Goal: Task Accomplishment & Management: Complete application form

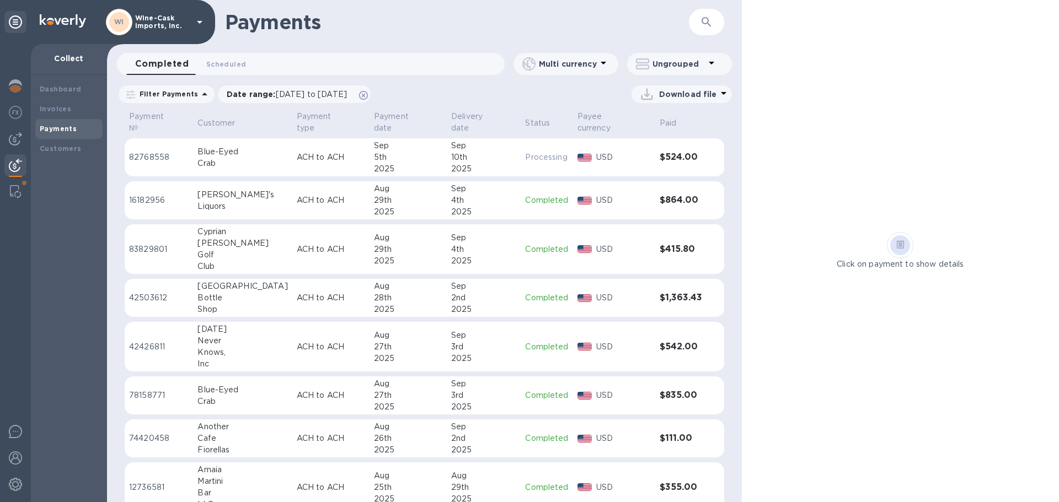
scroll to position [272, 0]
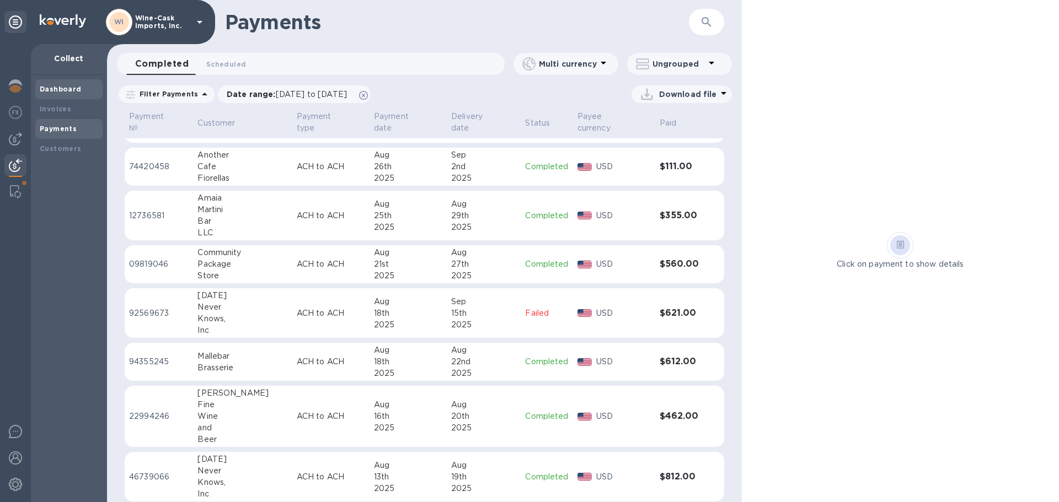
click at [46, 89] on b "Dashboard" at bounding box center [61, 89] width 42 height 8
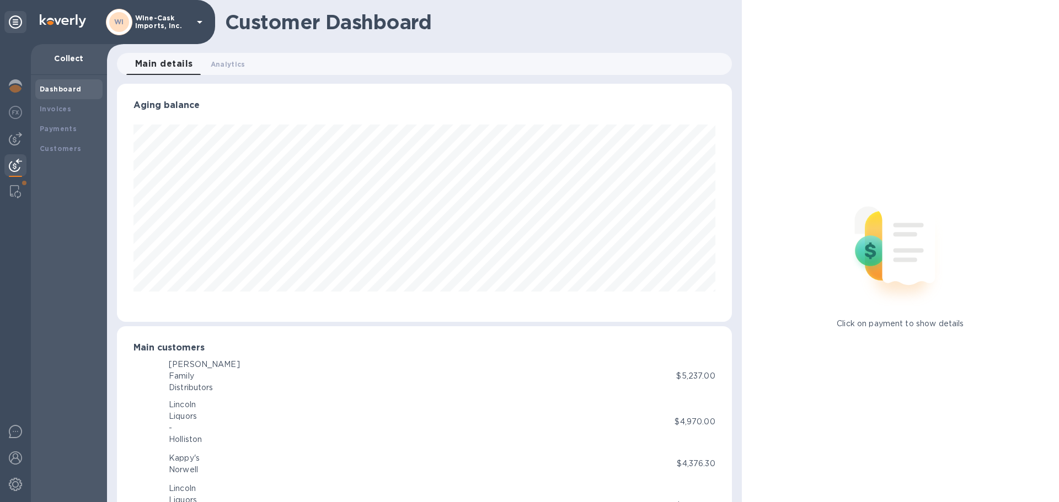
scroll to position [551102, 550730]
click at [9, 136] on img at bounding box center [15, 138] width 13 height 13
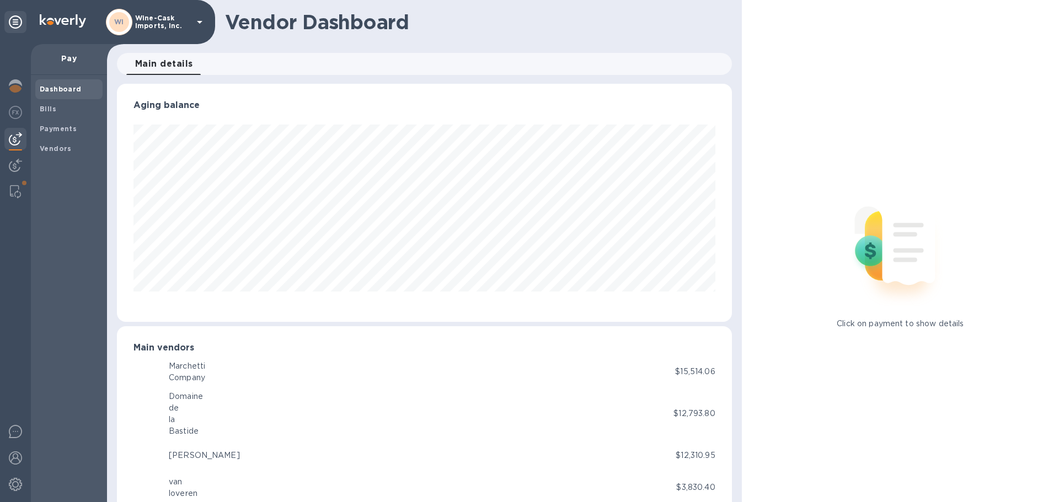
scroll to position [551102, 550730]
click at [48, 108] on b "Bills" at bounding box center [48, 109] width 17 height 8
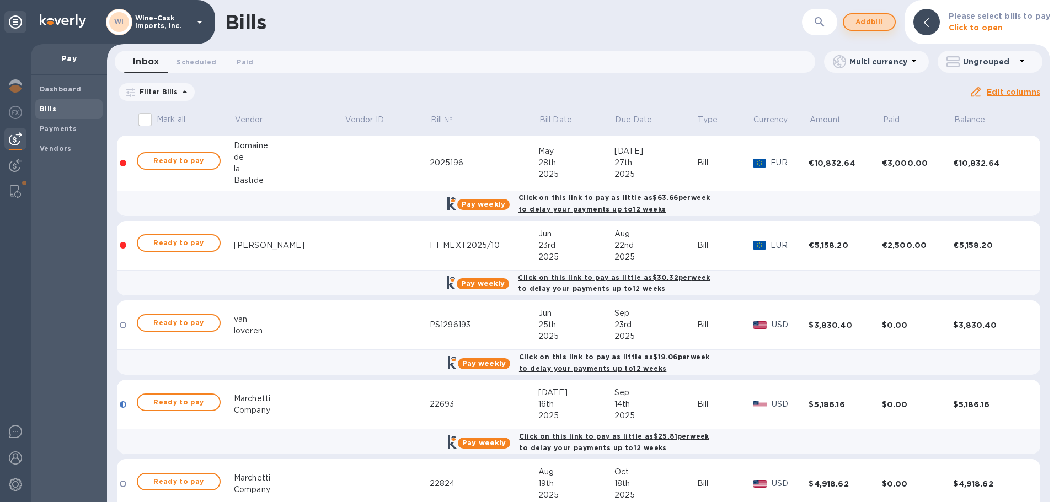
click at [878, 27] on span "Add bill" at bounding box center [868, 21] width 33 height 13
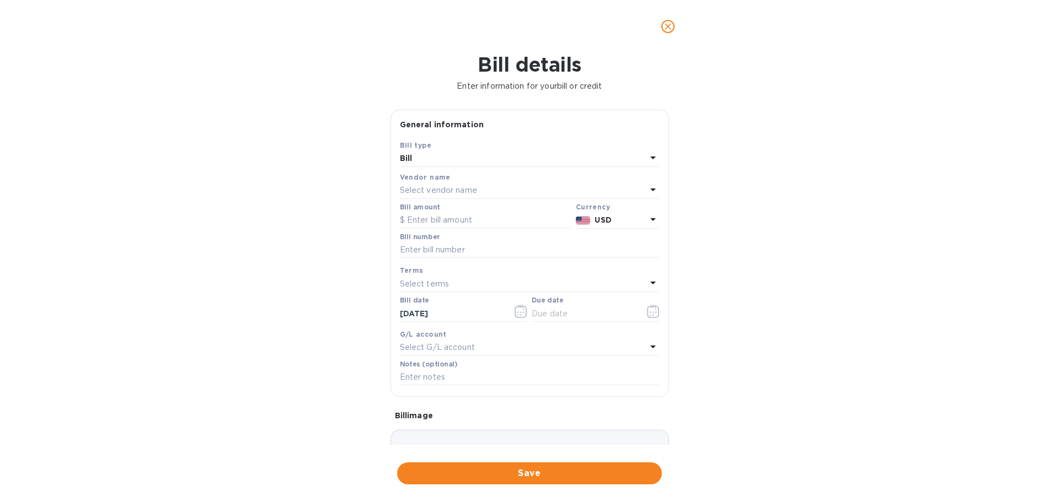
click at [460, 189] on p "Select vendor name" at bounding box center [438, 191] width 77 height 12
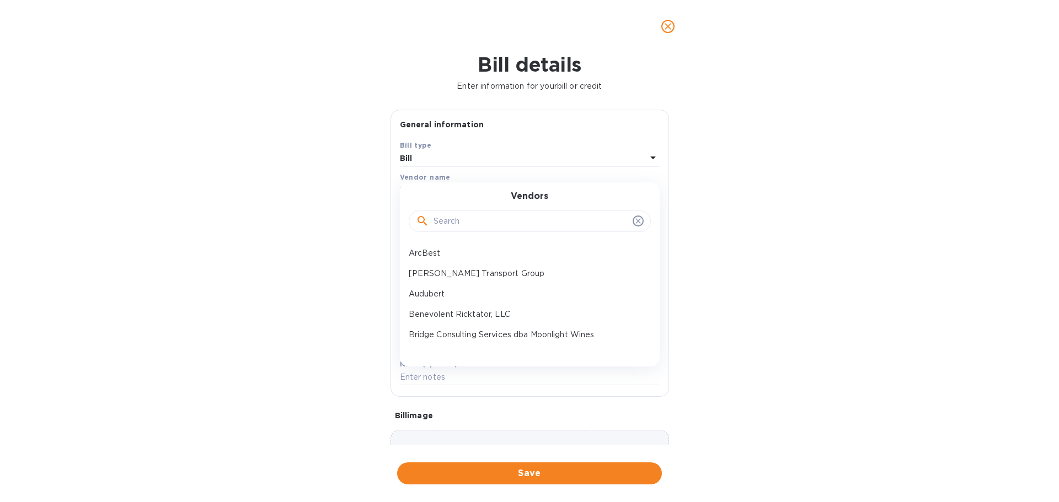
click at [440, 224] on input "text" at bounding box center [530, 221] width 195 height 17
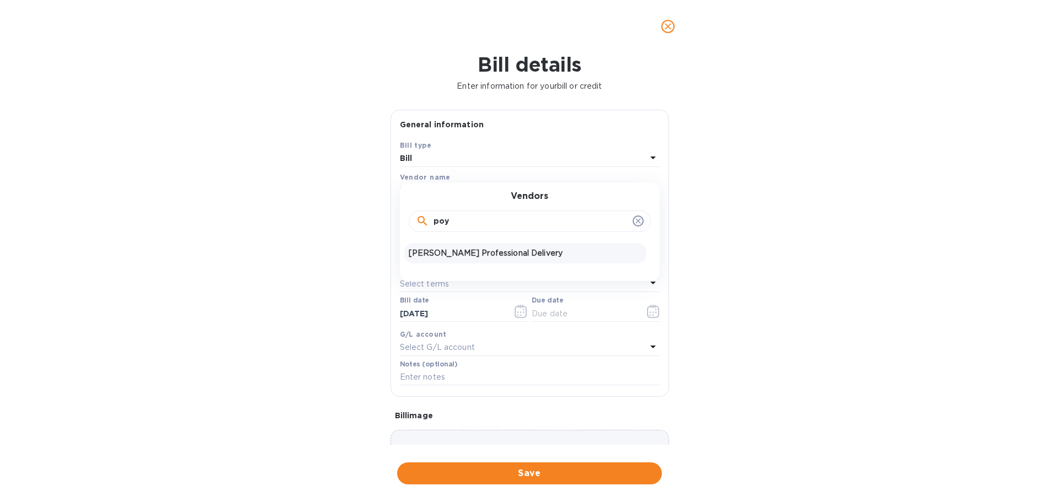
type input "poy"
click at [448, 255] on p "[PERSON_NAME] Professional Delivery" at bounding box center [525, 254] width 233 height 12
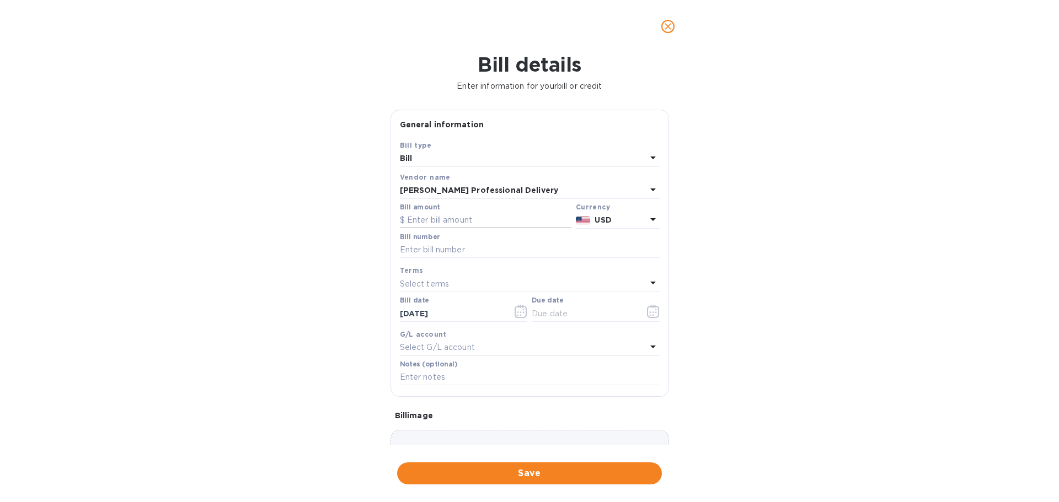
click at [450, 218] on input "text" at bounding box center [485, 220] width 171 height 17
type input "412.00"
click at [448, 251] on input "text" at bounding box center [530, 250] width 260 height 17
type input "wc090525"
click at [544, 312] on input "text" at bounding box center [583, 313] width 104 height 17
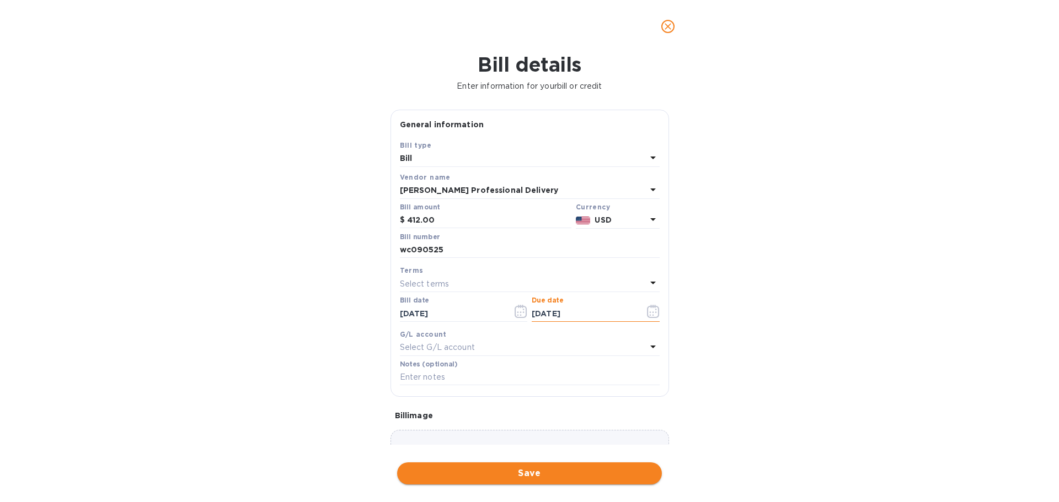
type input "[DATE]"
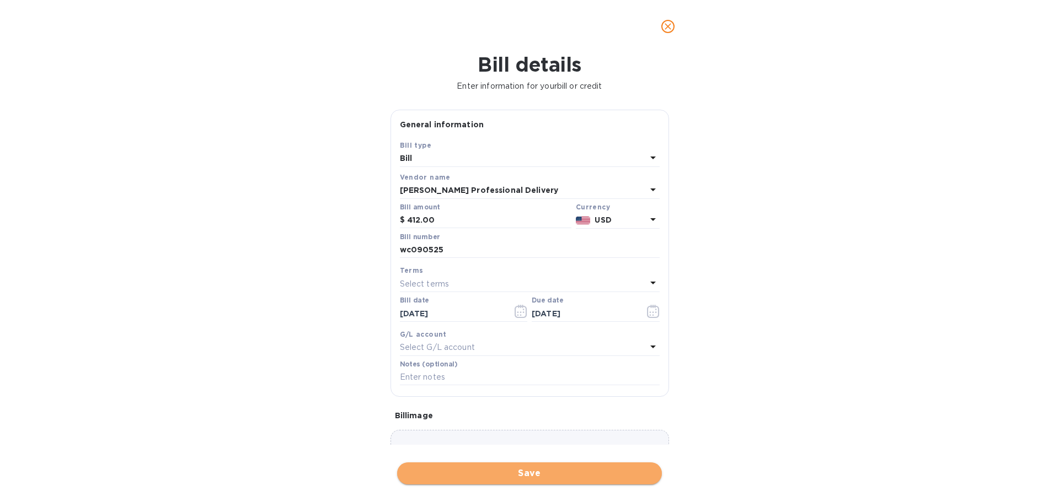
click at [552, 480] on span "Save" at bounding box center [529, 473] width 247 height 13
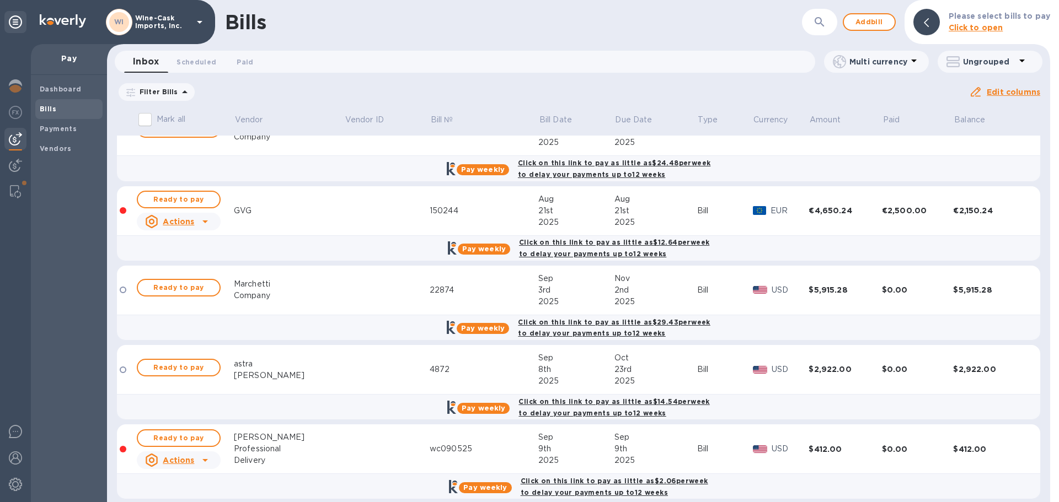
scroll to position [364, 0]
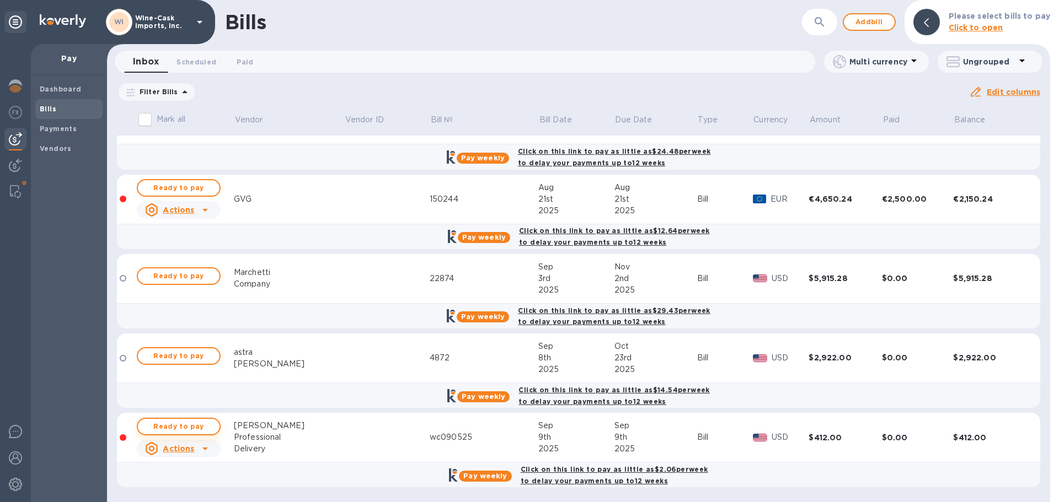
click at [182, 428] on span "Ready to pay" at bounding box center [179, 426] width 64 height 13
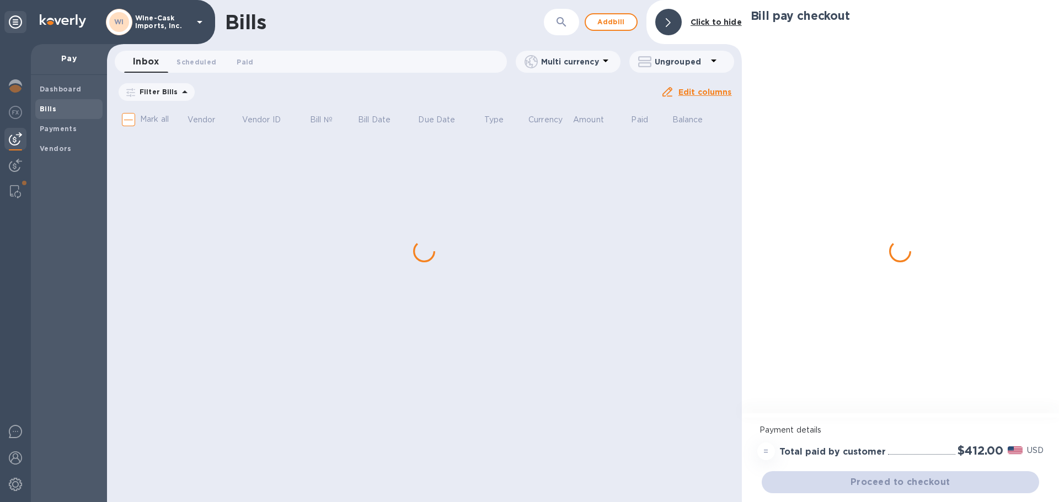
scroll to position [0, 0]
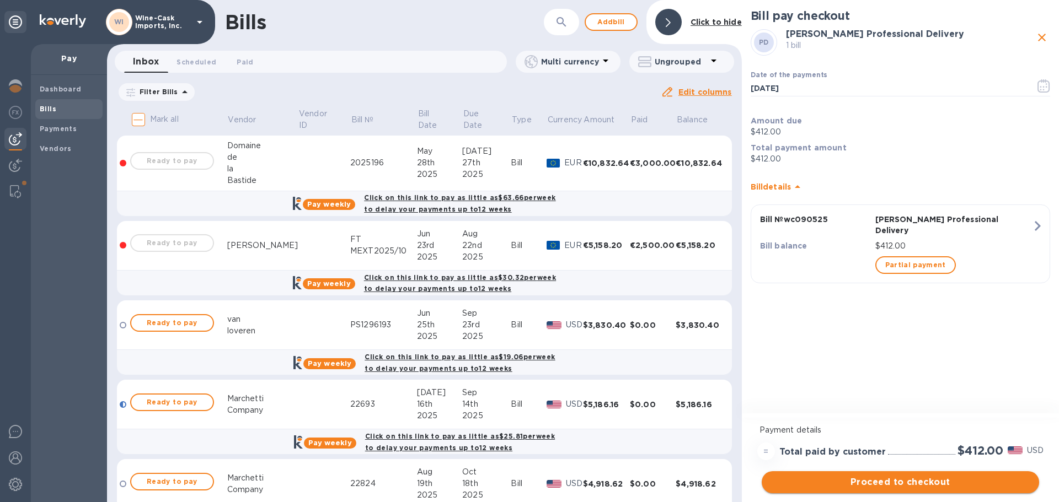
click at [872, 484] on span "Proceed to checkout" at bounding box center [900, 482] width 260 height 13
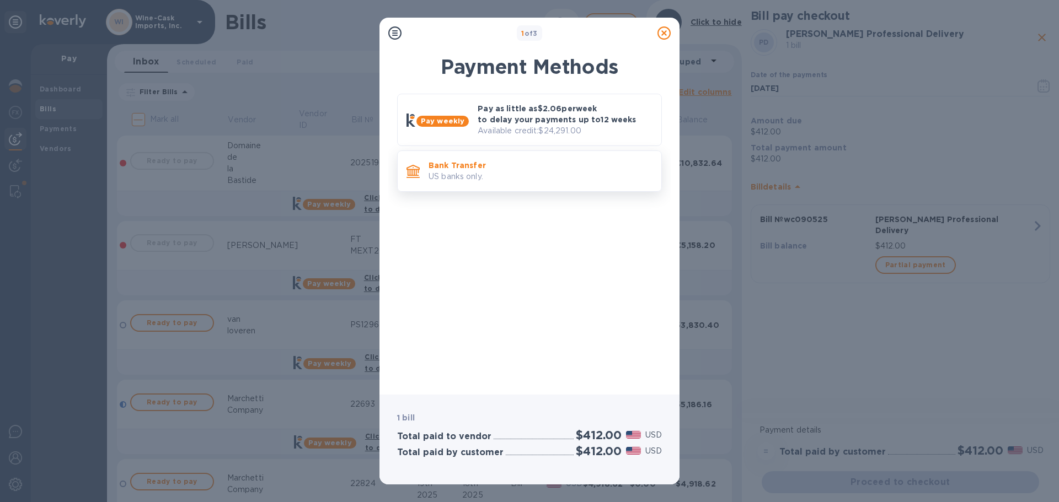
click at [546, 168] on p "Bank Transfer" at bounding box center [540, 165] width 224 height 11
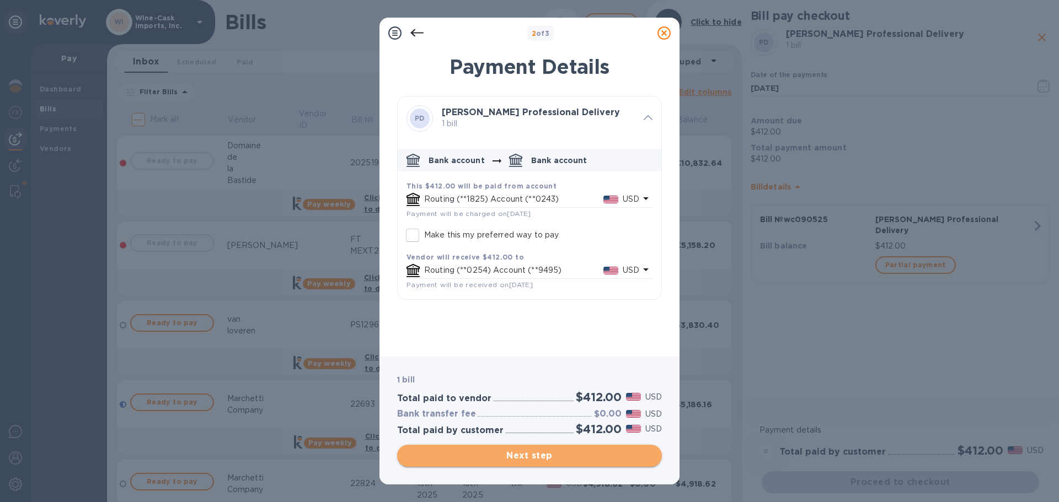
click at [539, 456] on span "Next step" at bounding box center [529, 455] width 247 height 13
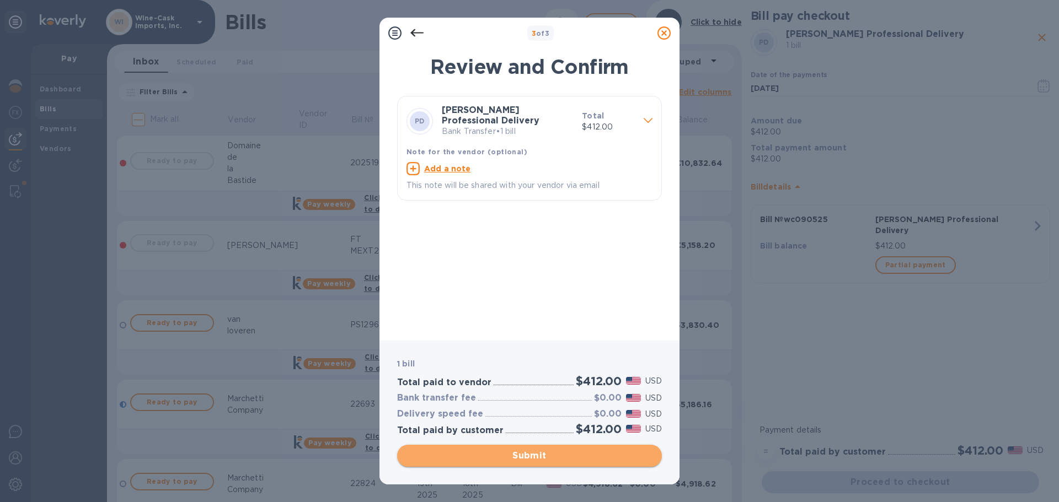
click at [539, 456] on span "Submit" at bounding box center [529, 455] width 247 height 13
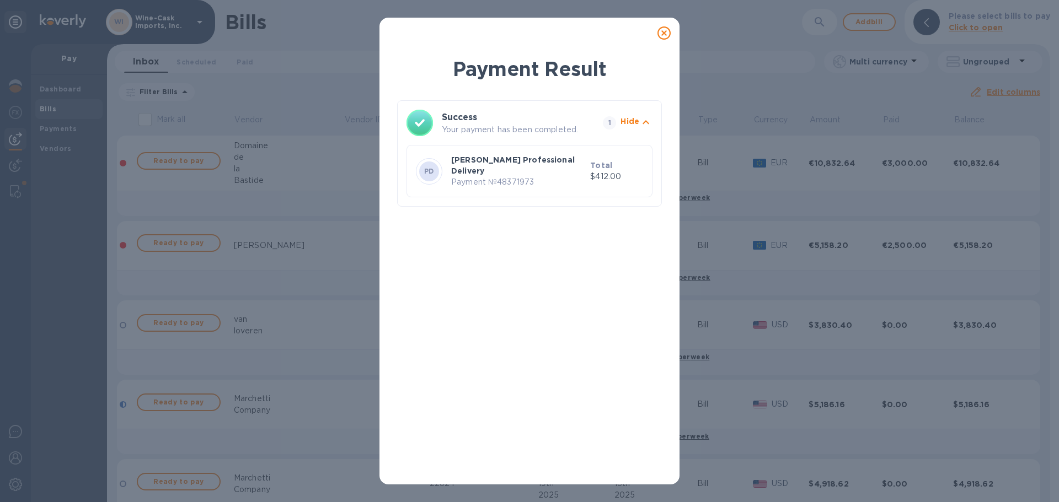
click at [663, 33] on icon at bounding box center [663, 32] width 13 height 13
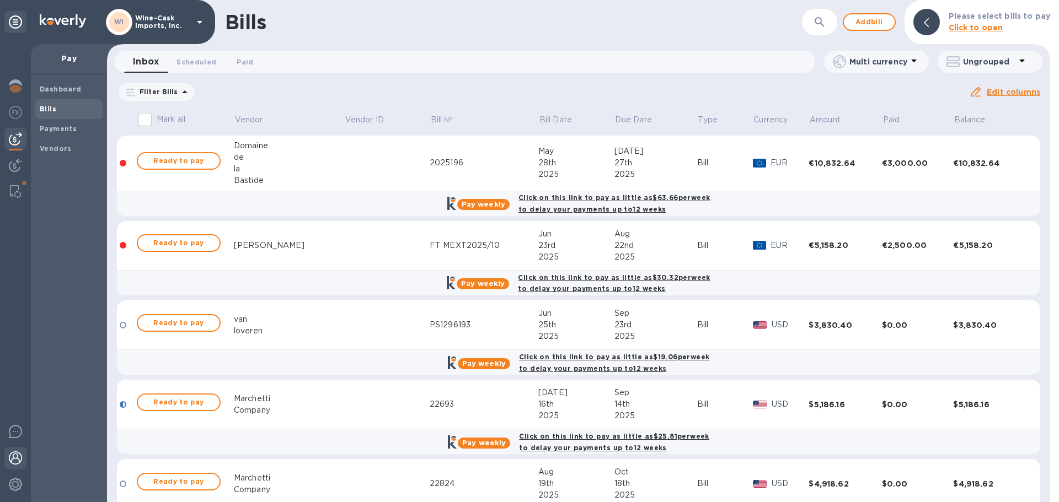
click at [7, 456] on div at bounding box center [15, 459] width 22 height 24
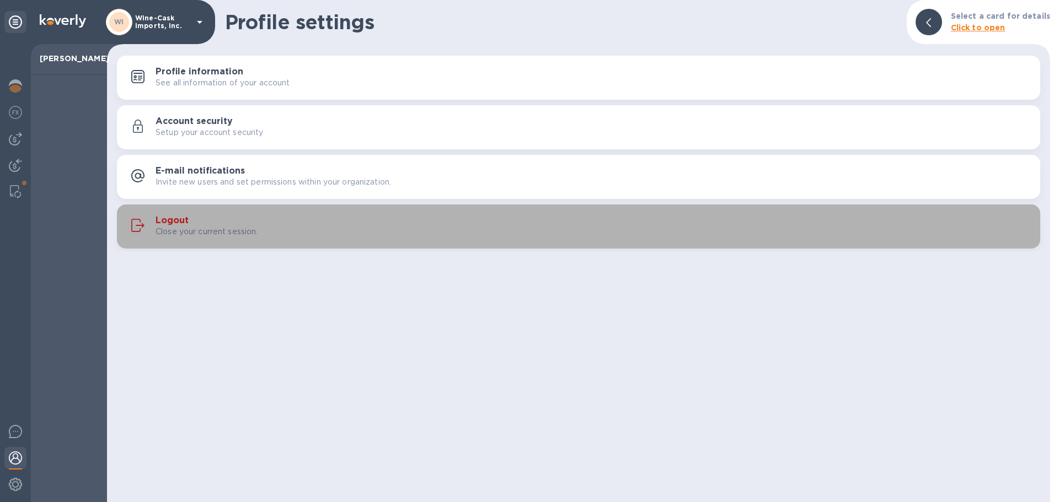
click at [181, 222] on h3 "Logout" at bounding box center [171, 221] width 33 height 10
